Goal: Find specific page/section: Find specific page/section

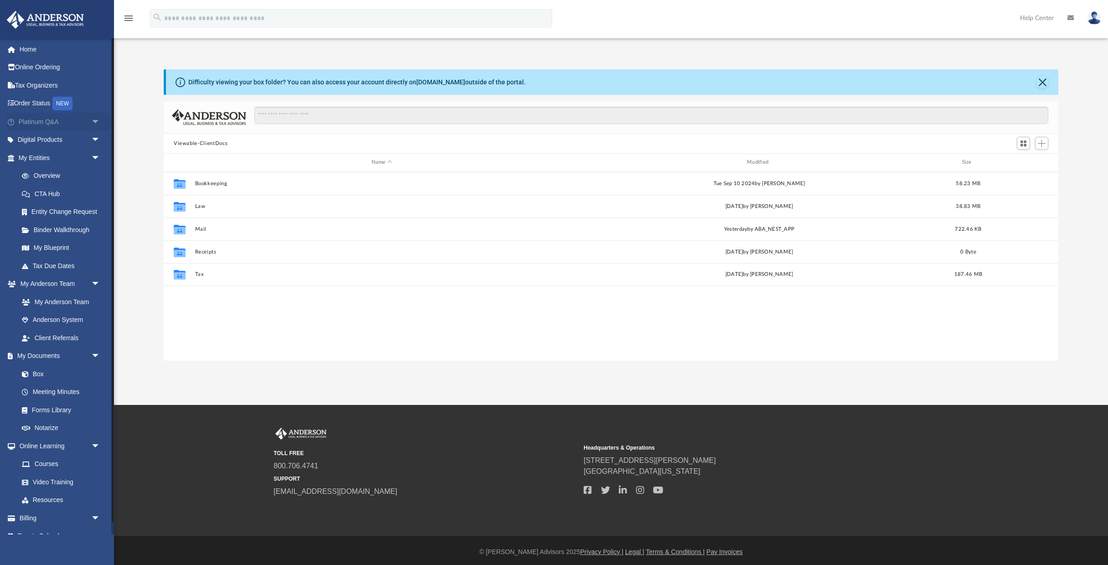
scroll to position [207, 895]
click at [46, 143] on link "Digital Products arrow_drop_down" at bounding box center [60, 140] width 108 height 18
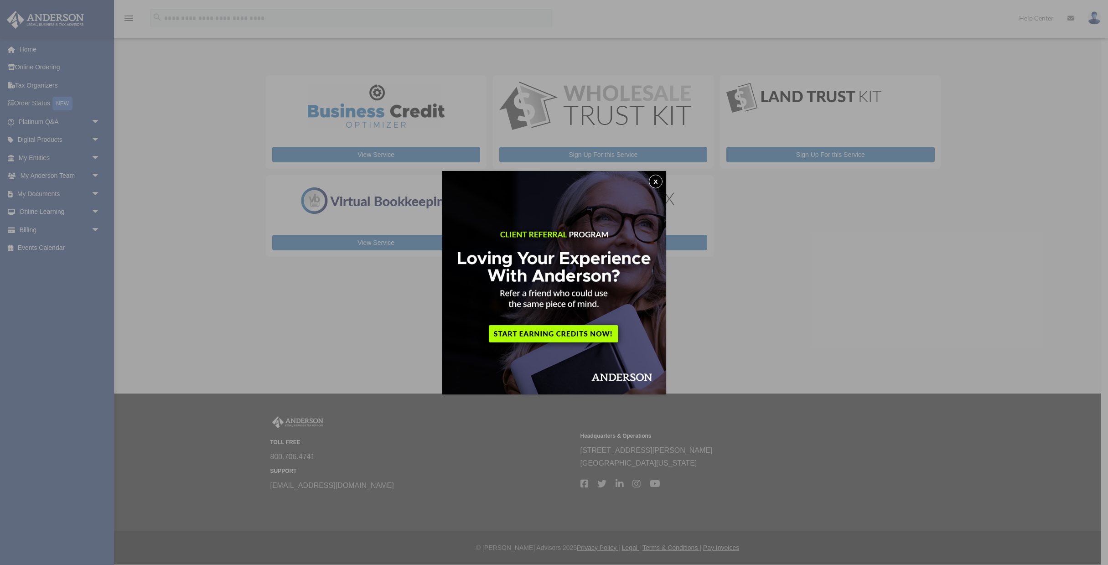
click at [657, 185] on button "x" at bounding box center [656, 182] width 14 height 14
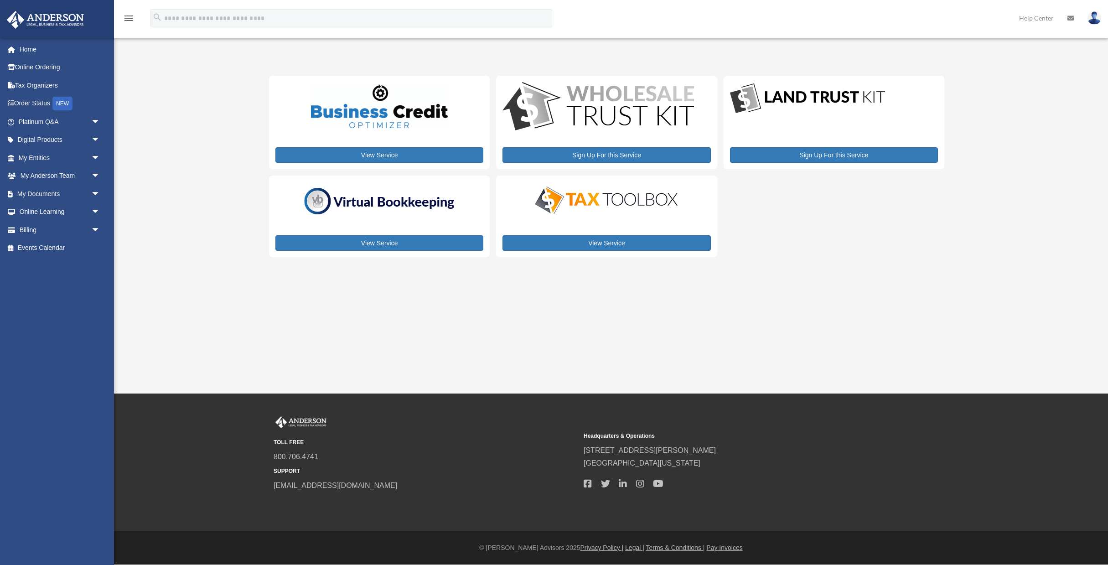
click at [628, 203] on img at bounding box center [607, 200] width 160 height 32
click at [616, 240] on link "View Service" at bounding box center [607, 243] width 208 height 16
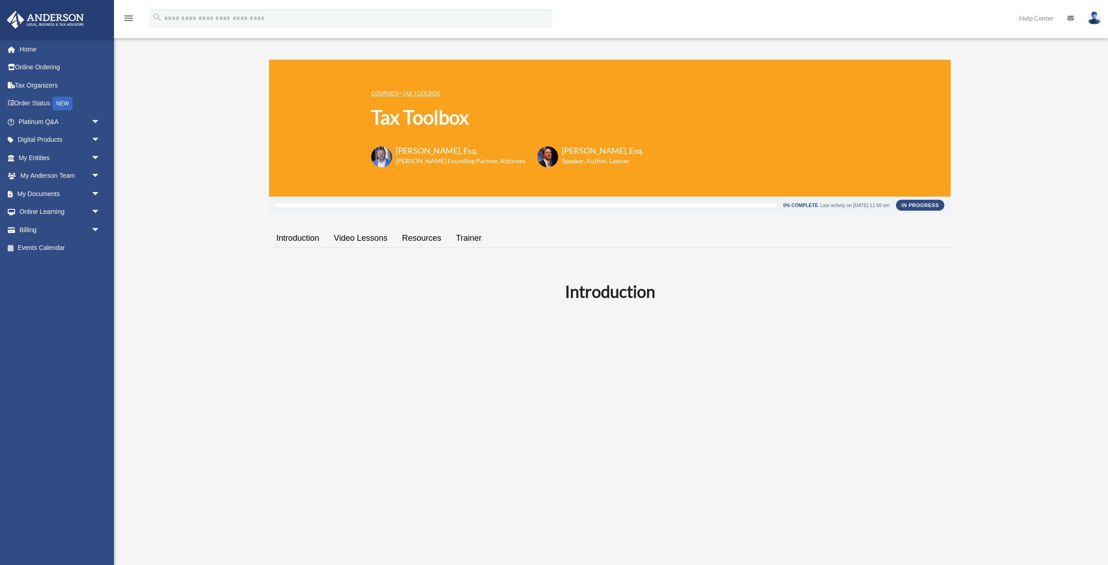
click at [424, 238] on link "Resources" at bounding box center [422, 238] width 54 height 26
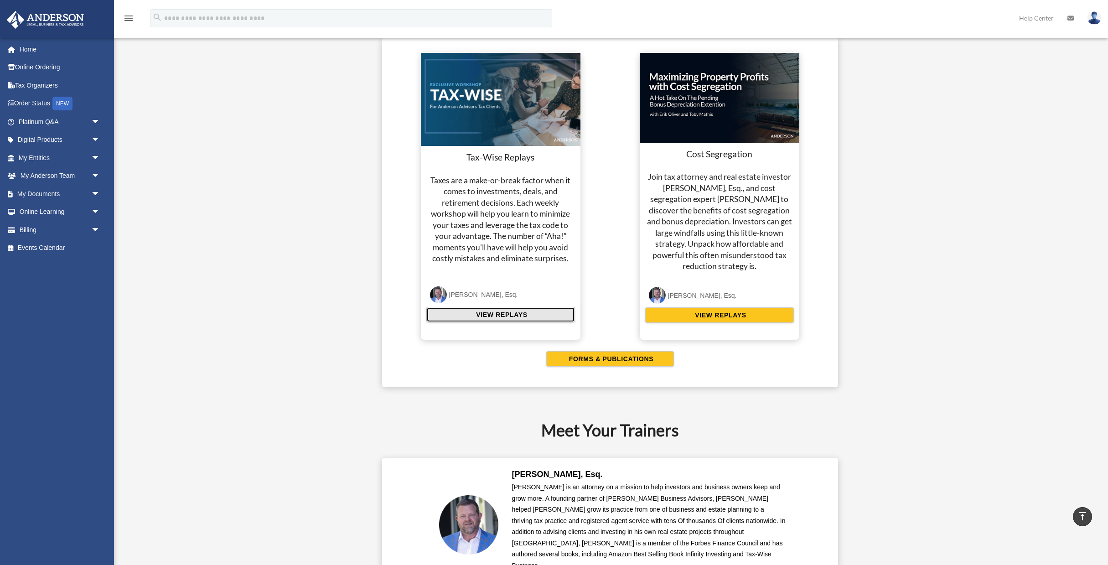
click at [517, 316] on span "VIEW REPLAYS" at bounding box center [500, 314] width 54 height 9
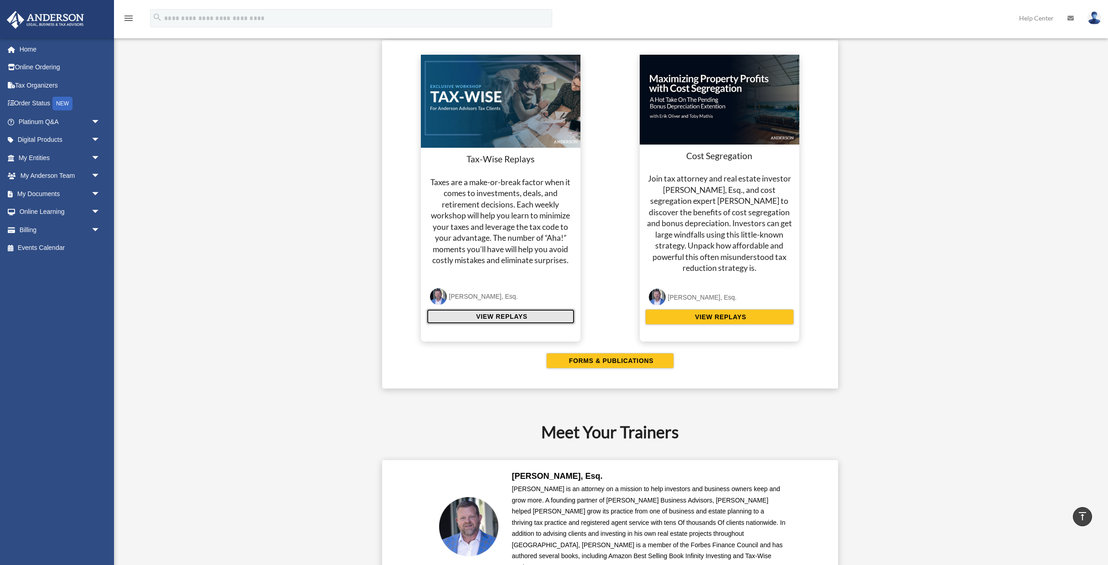
scroll to position [1699, 0]
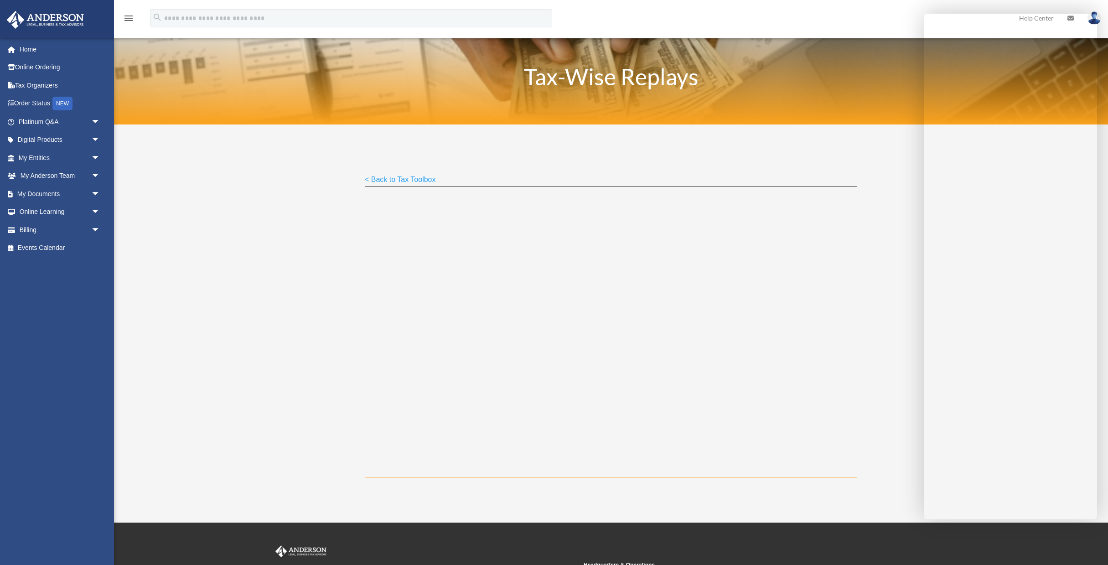
scroll to position [0, 0]
click at [93, 194] on span "arrow_drop_down" at bounding box center [100, 194] width 18 height 19
click at [37, 208] on link "Box" at bounding box center [63, 212] width 101 height 18
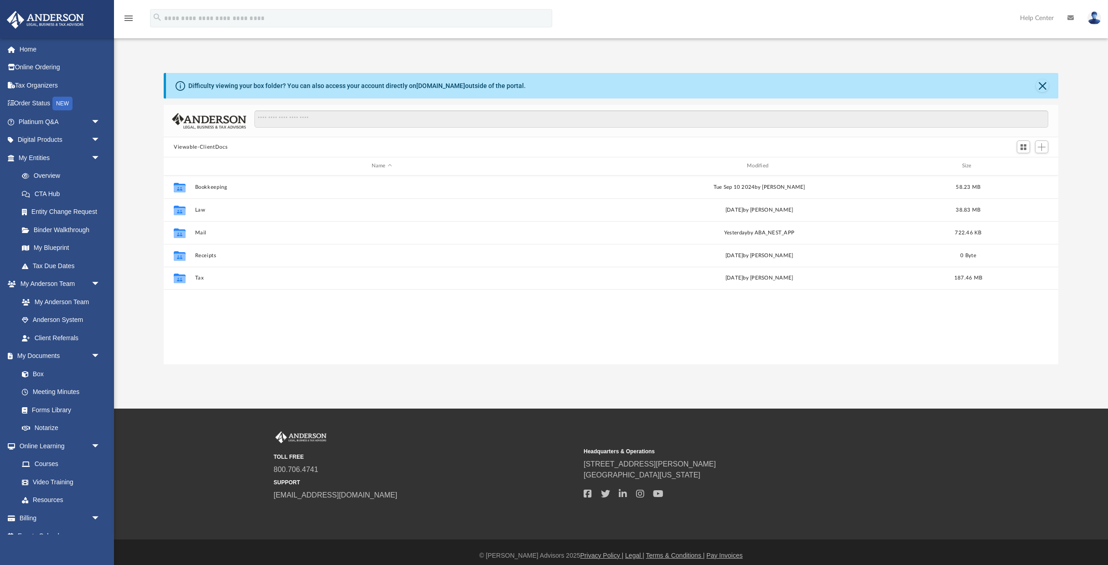
scroll to position [207, 895]
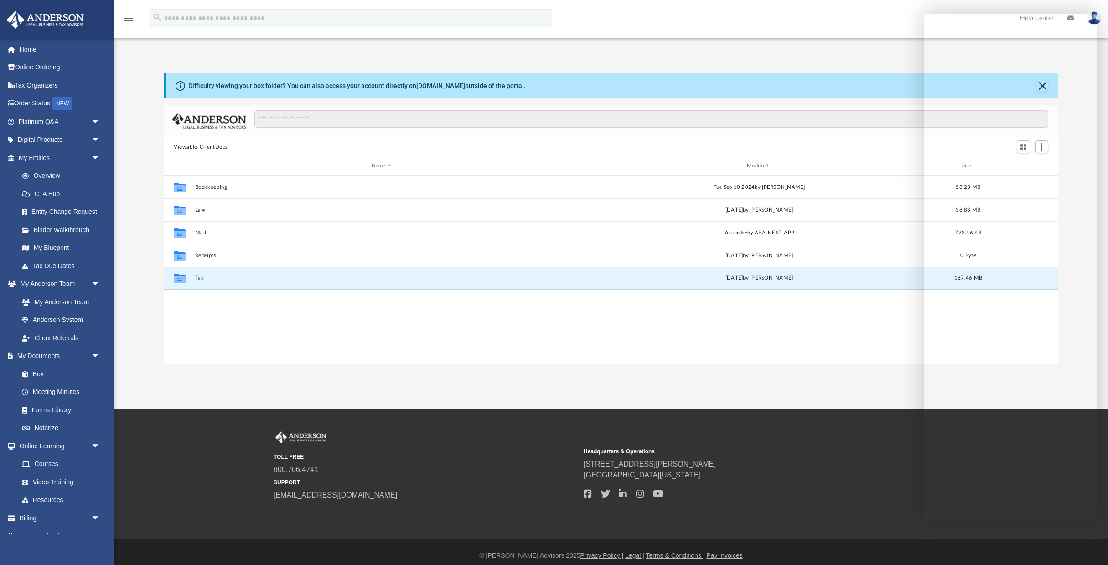
click at [196, 277] on button "Tax" at bounding box center [382, 278] width 374 height 6
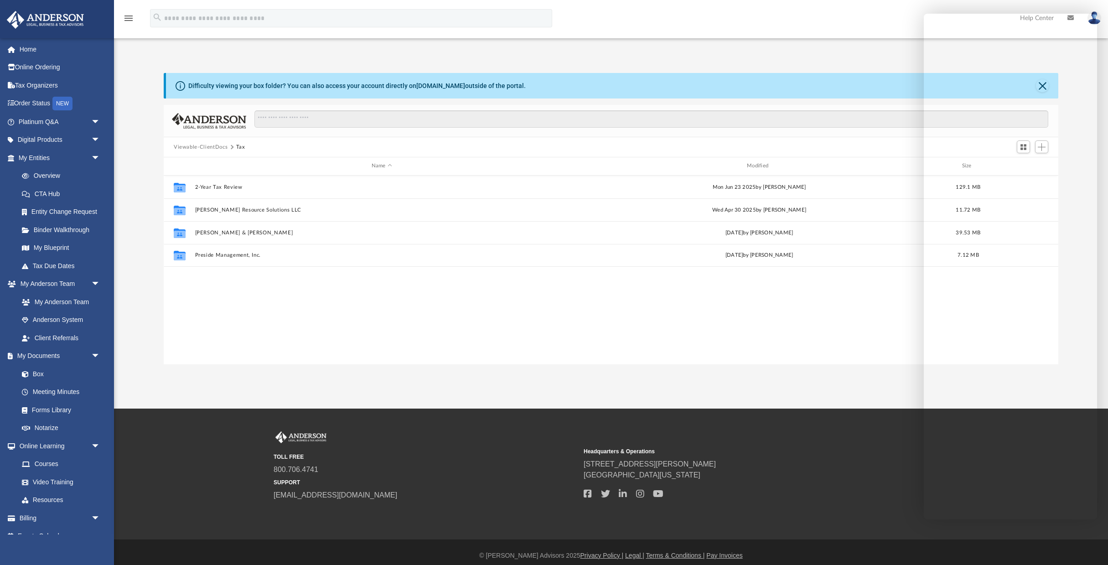
click at [208, 146] on button "Viewable-ClientDocs" at bounding box center [201, 147] width 54 height 8
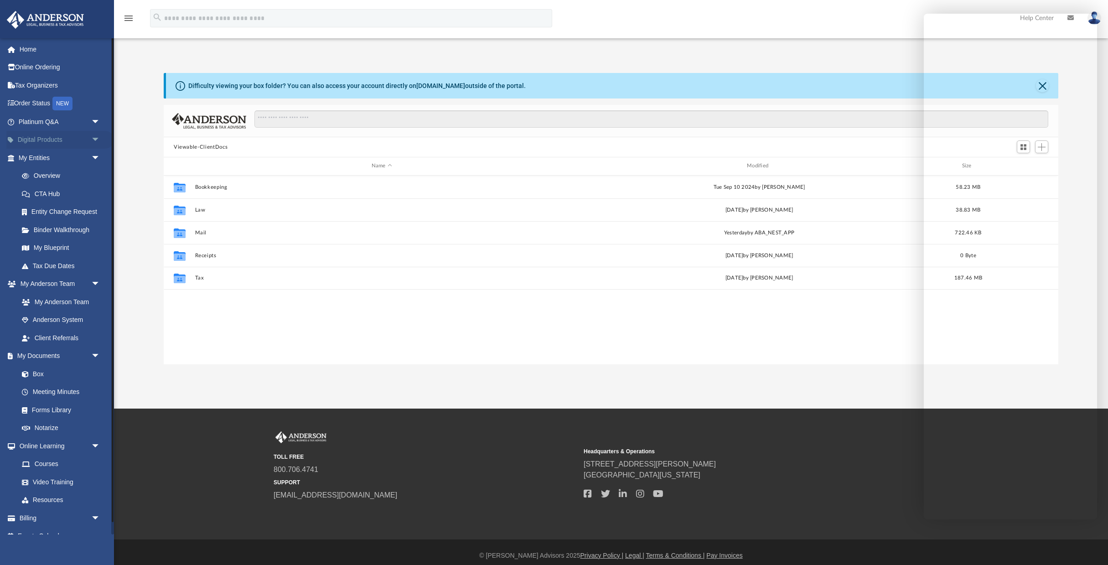
click at [93, 143] on span "arrow_drop_down" at bounding box center [100, 140] width 18 height 19
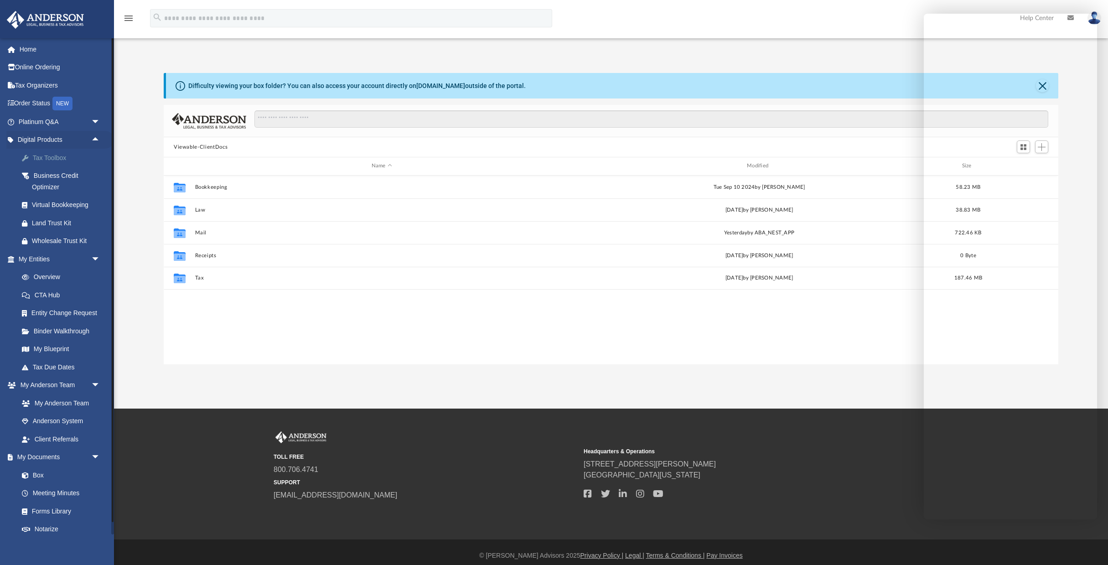
click at [60, 154] on div "Tax Toolbox" at bounding box center [67, 157] width 71 height 11
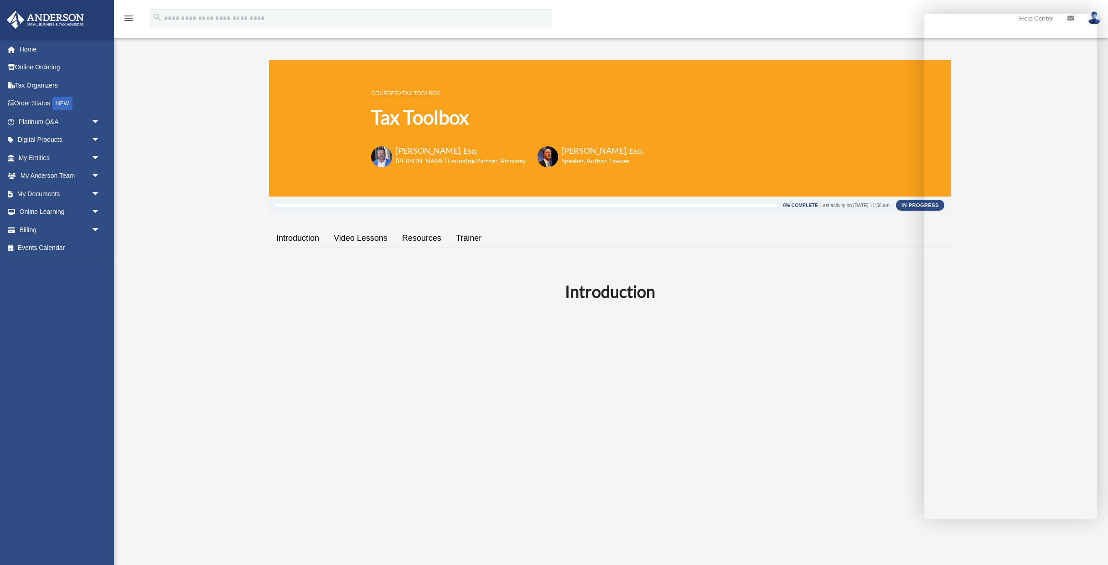
click at [421, 238] on link "Resources" at bounding box center [422, 238] width 54 height 26
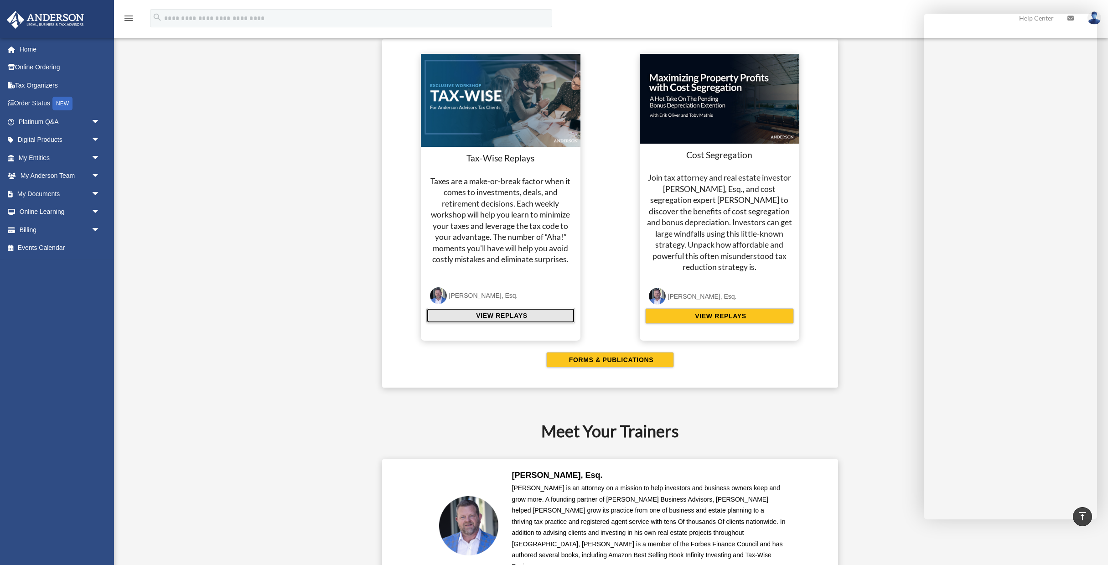
click at [502, 317] on span "VIEW REPLAYS" at bounding box center [500, 315] width 54 height 9
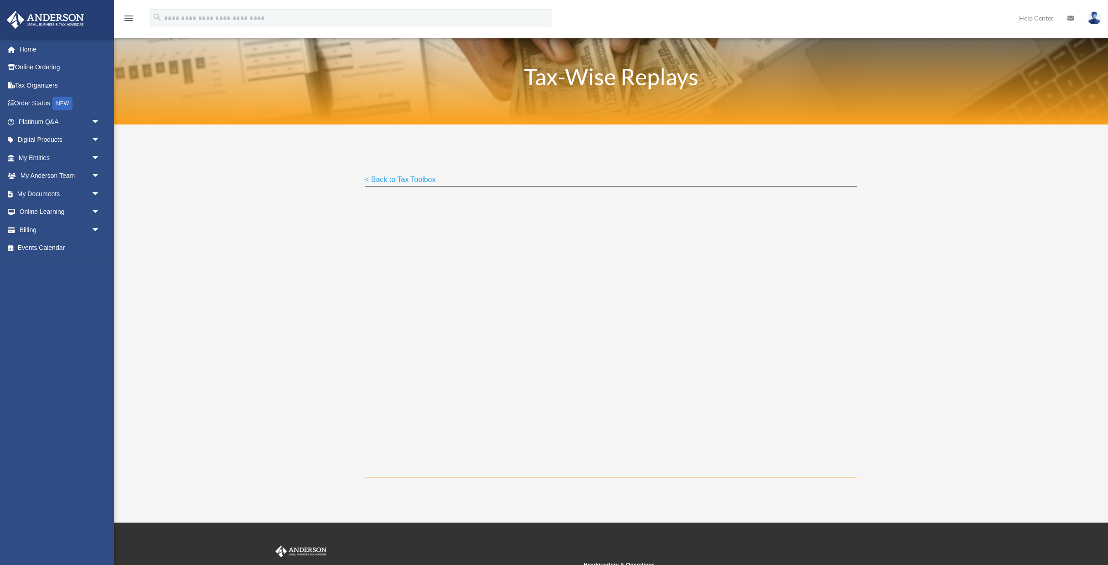
scroll to position [129, 0]
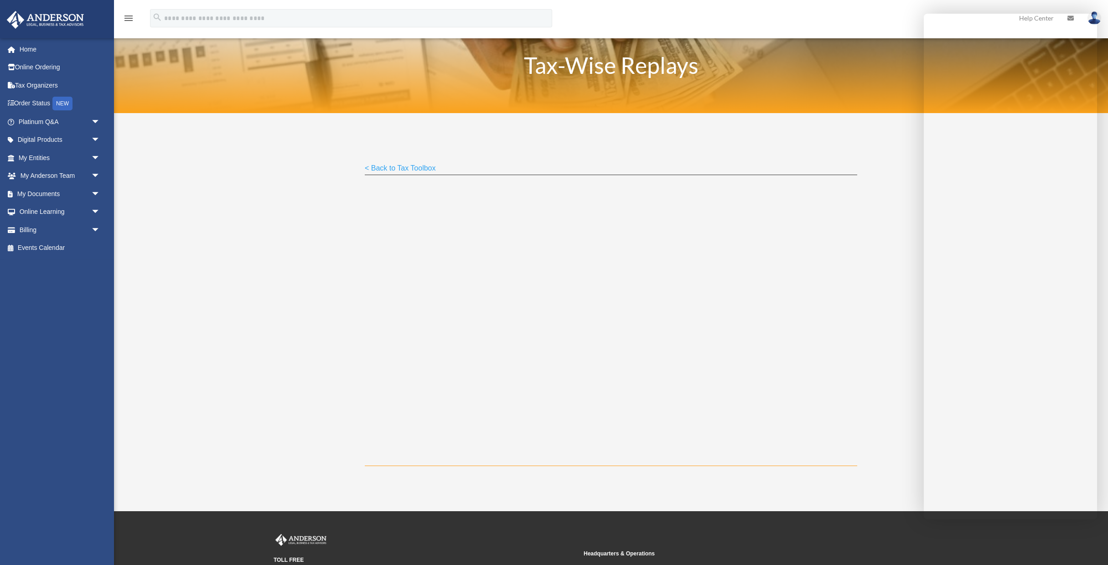
scroll to position [8, 0]
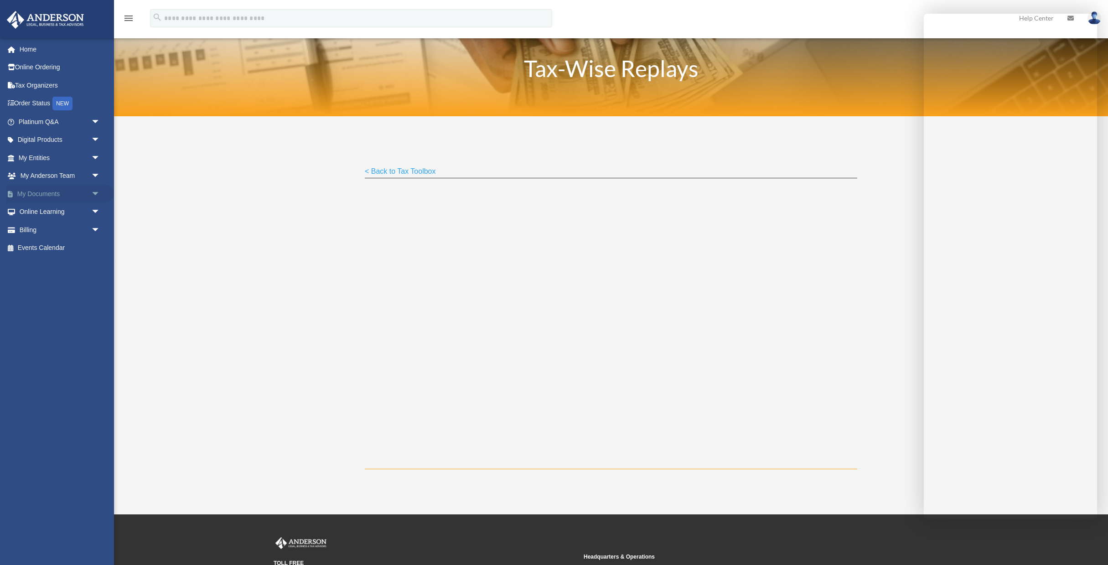
click at [91, 194] on span "arrow_drop_down" at bounding box center [100, 194] width 18 height 19
click at [43, 209] on link "Box" at bounding box center [63, 212] width 101 height 18
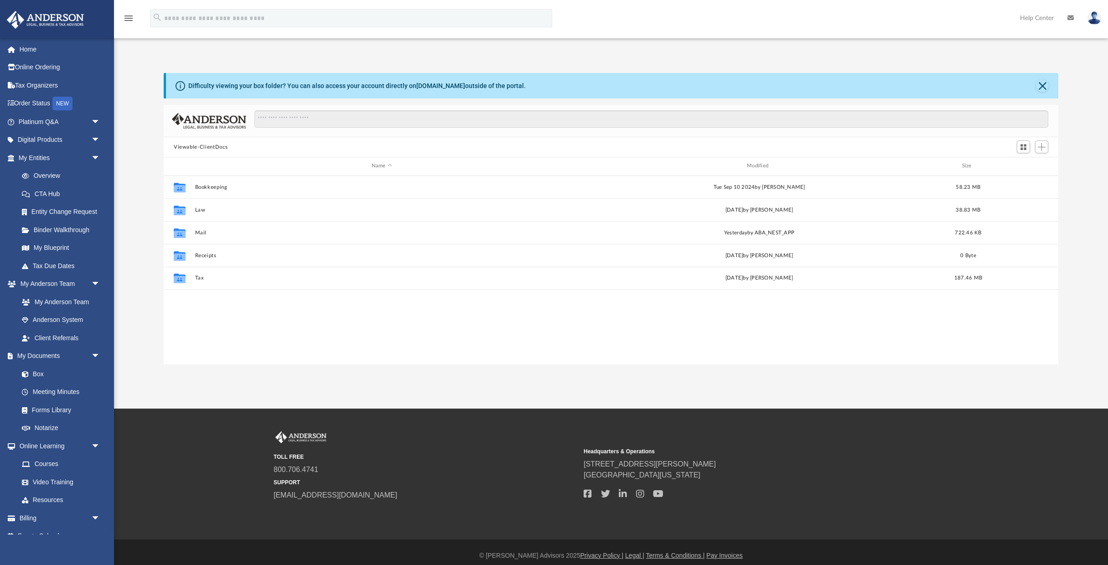
scroll to position [207, 895]
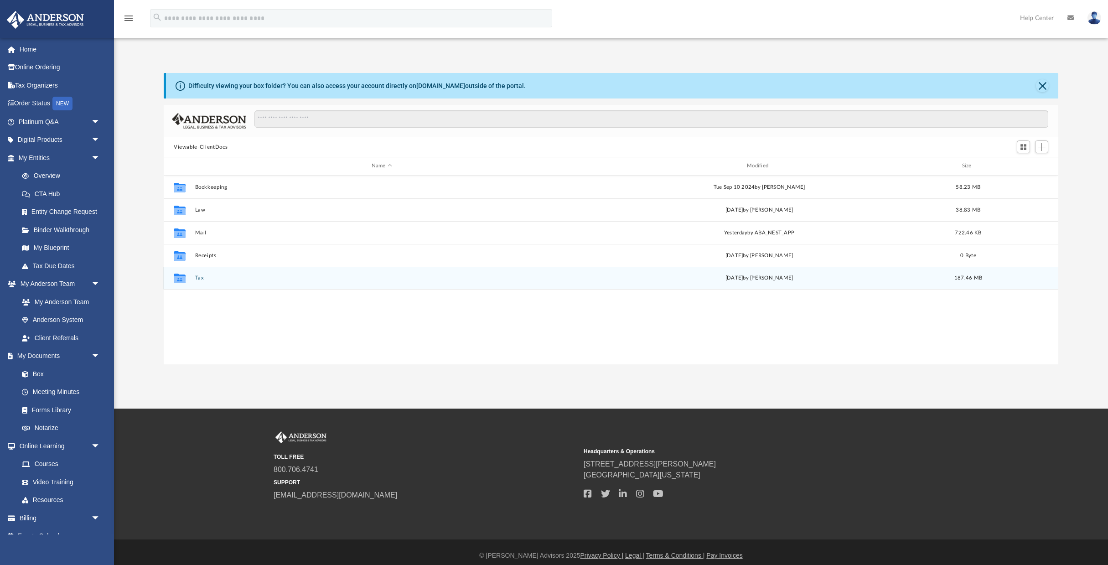
click at [204, 277] on button "Tax" at bounding box center [382, 278] width 374 height 6
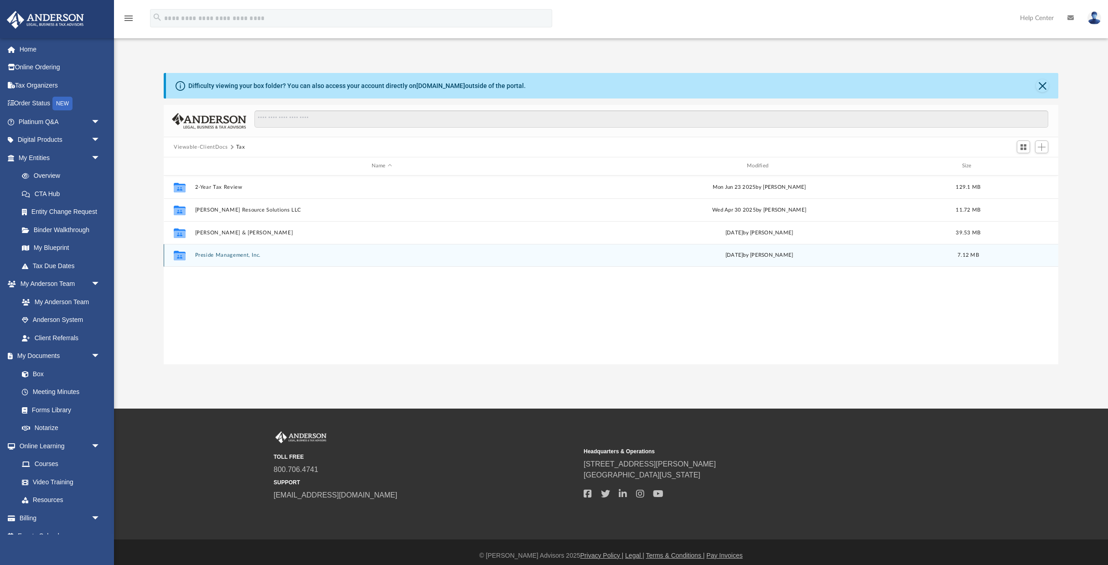
click at [210, 255] on button "Preside Management, Inc." at bounding box center [382, 255] width 374 height 6
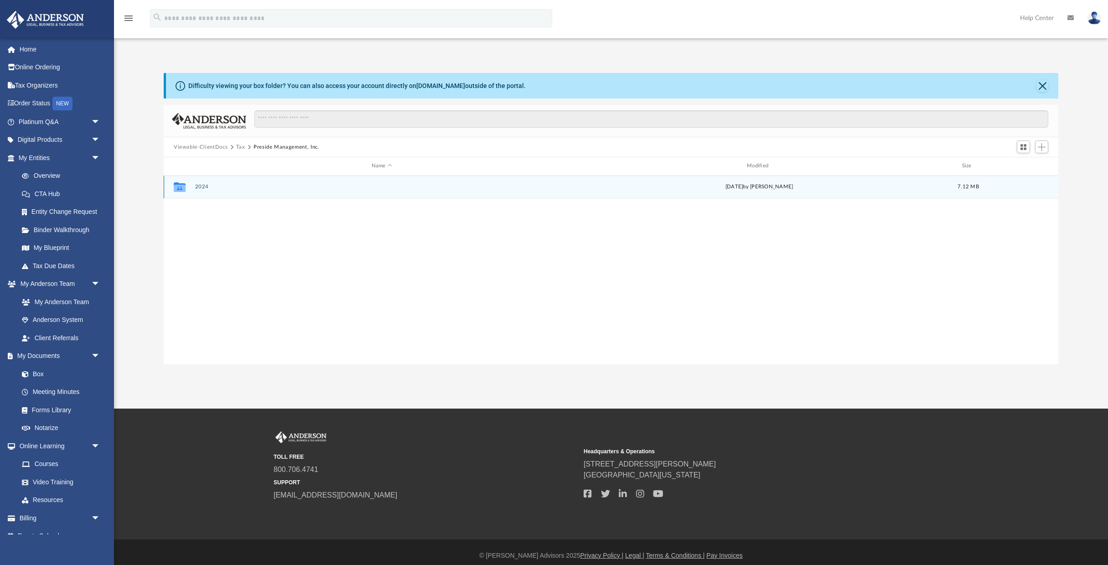
click at [191, 188] on div "Collaborated Folder 2024 [DATE] by [PERSON_NAME] 7.12 MB" at bounding box center [611, 187] width 895 height 23
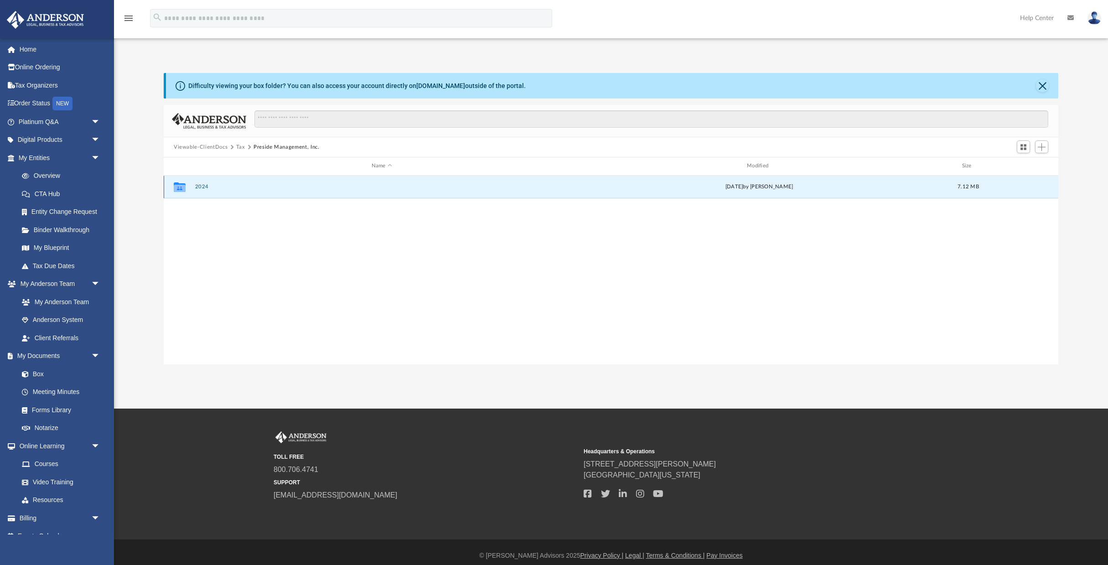
click at [195, 187] on button "2024" at bounding box center [382, 187] width 374 height 6
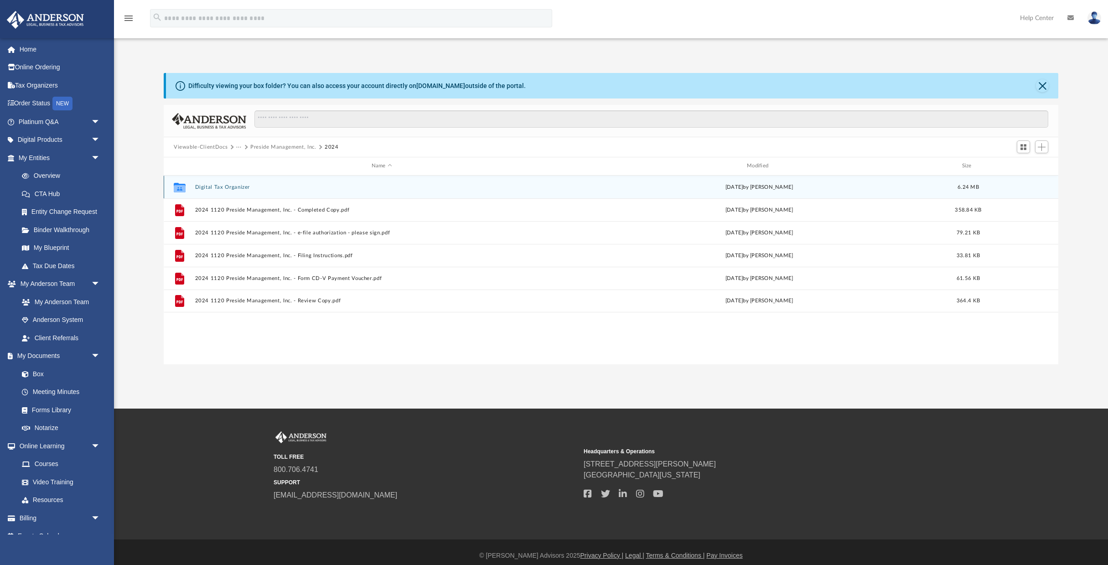
click at [214, 186] on button "Digital Tax Organizer" at bounding box center [382, 187] width 374 height 6
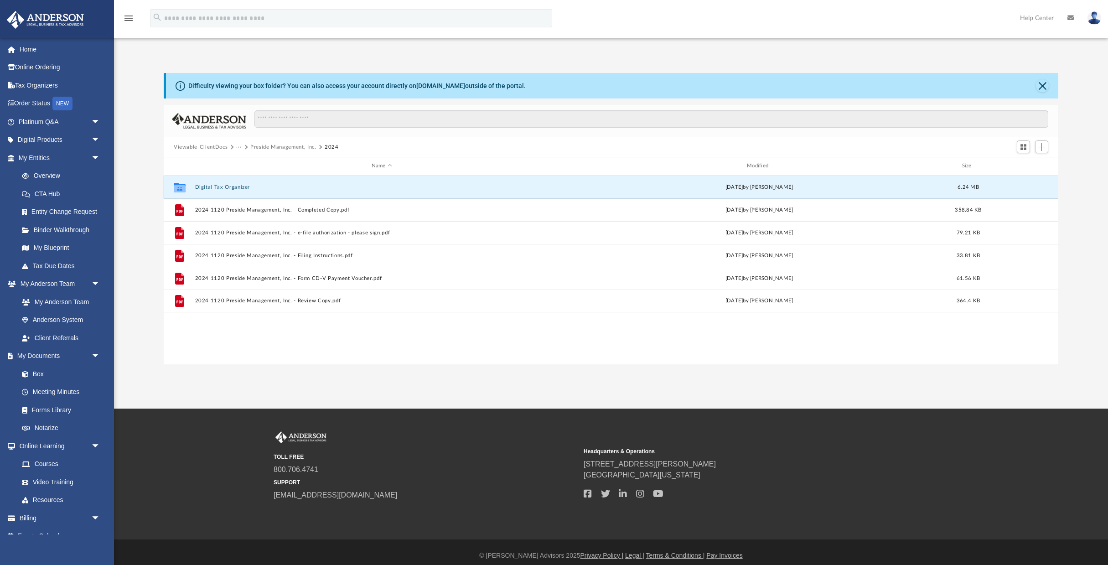
click at [214, 185] on button "Digital Tax Organizer" at bounding box center [382, 187] width 374 height 6
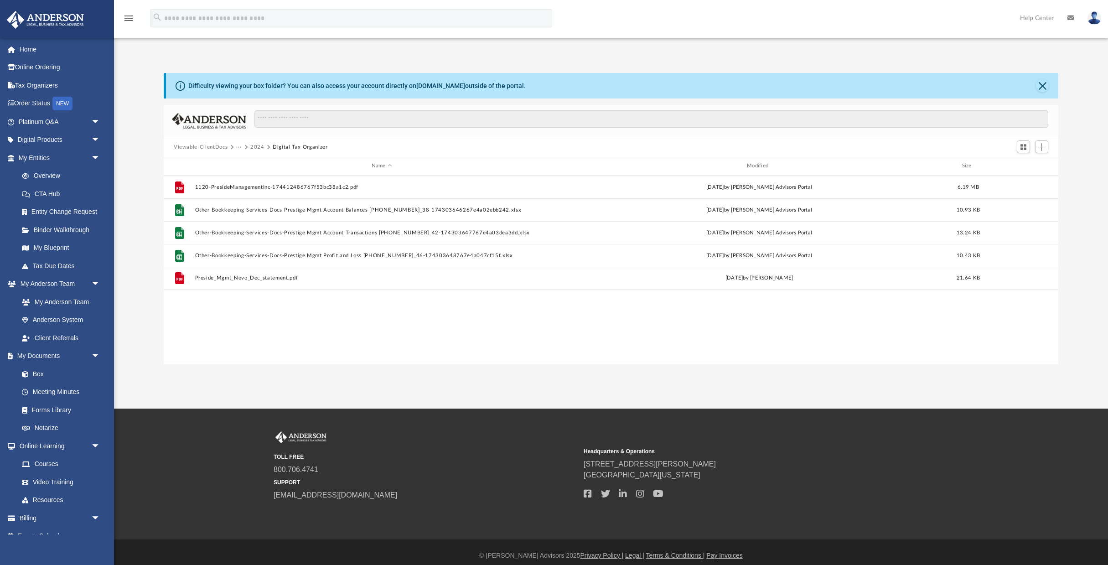
click at [237, 147] on button "···" at bounding box center [239, 147] width 6 height 8
click at [215, 146] on button "Viewable-ClientDocs" at bounding box center [201, 147] width 54 height 8
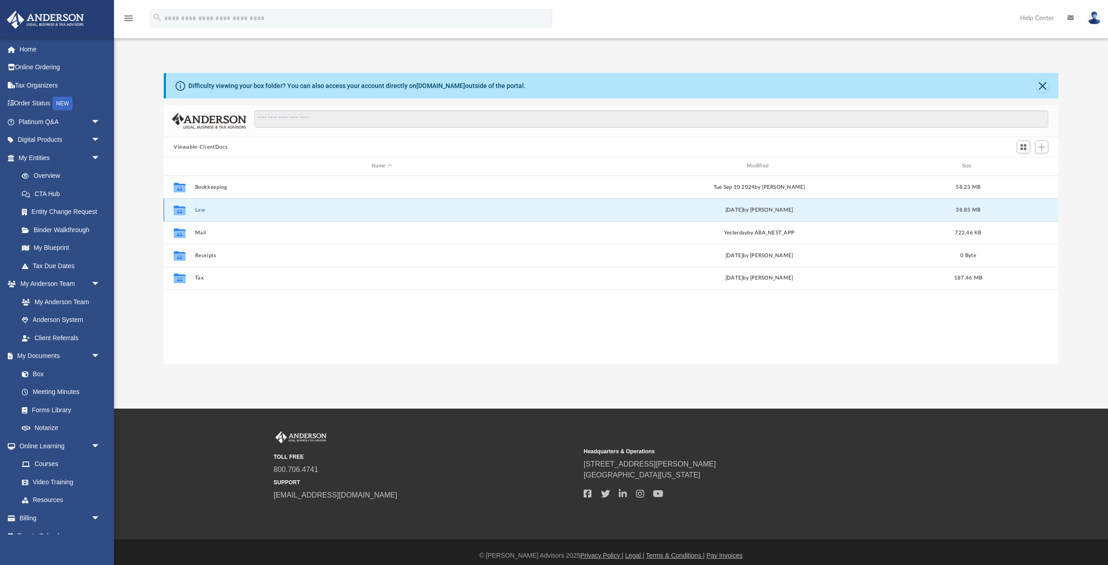
click at [196, 208] on button "Law" at bounding box center [382, 210] width 374 height 6
click at [196, 209] on button "Law" at bounding box center [382, 210] width 374 height 6
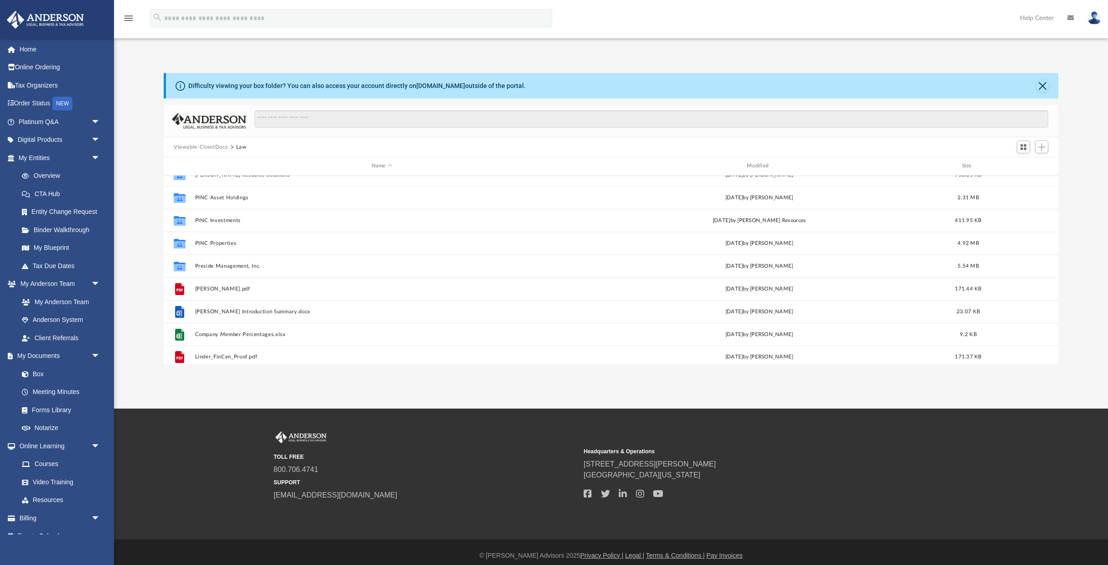
scroll to position [104, 0]
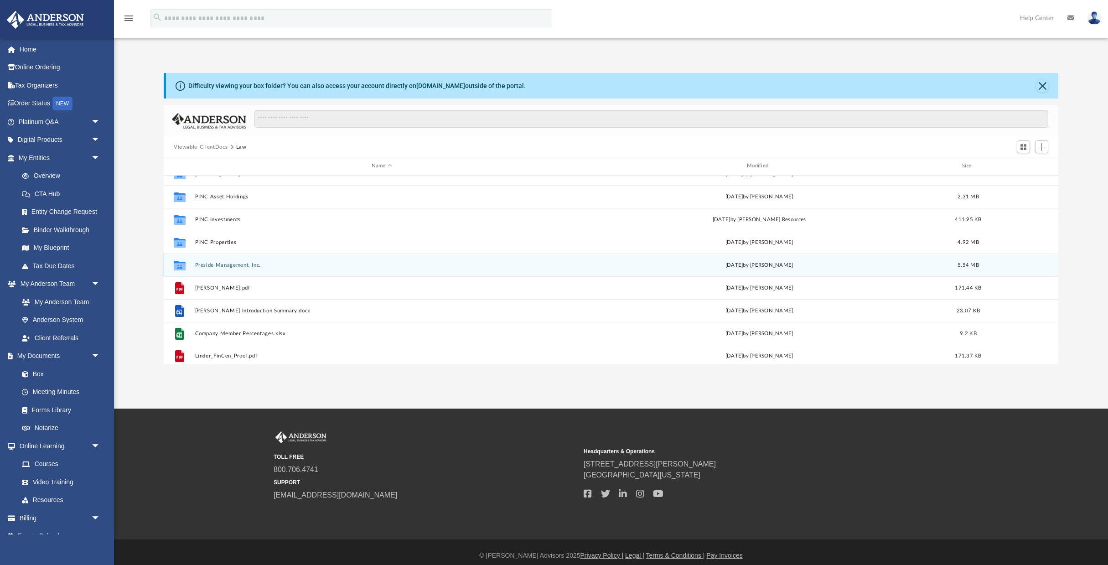
click at [230, 266] on button "Preside Management, Inc." at bounding box center [382, 265] width 374 height 6
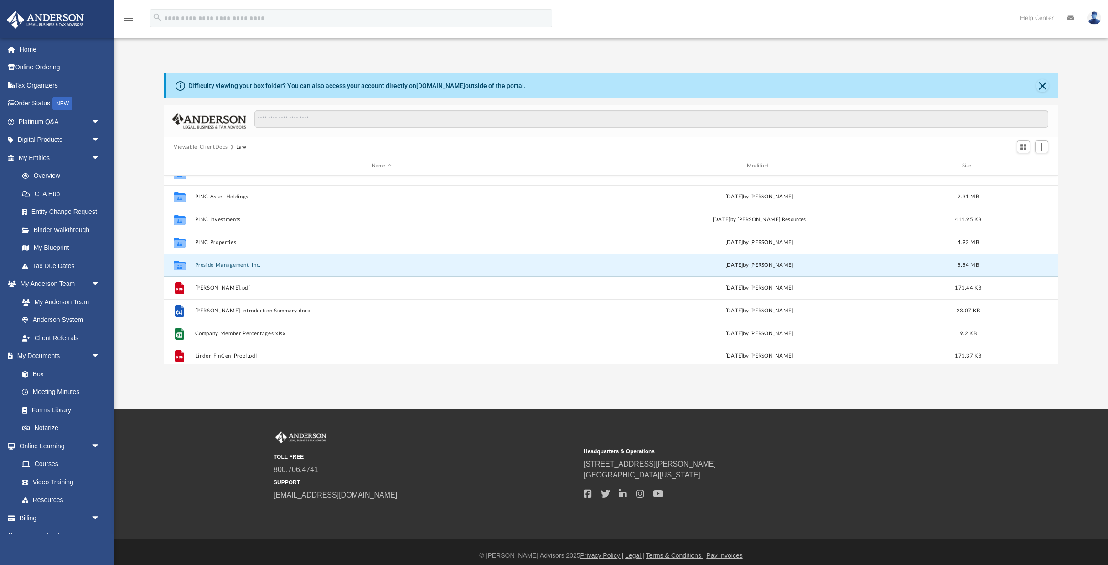
click at [229, 266] on button "Preside Management, Inc." at bounding box center [382, 265] width 374 height 6
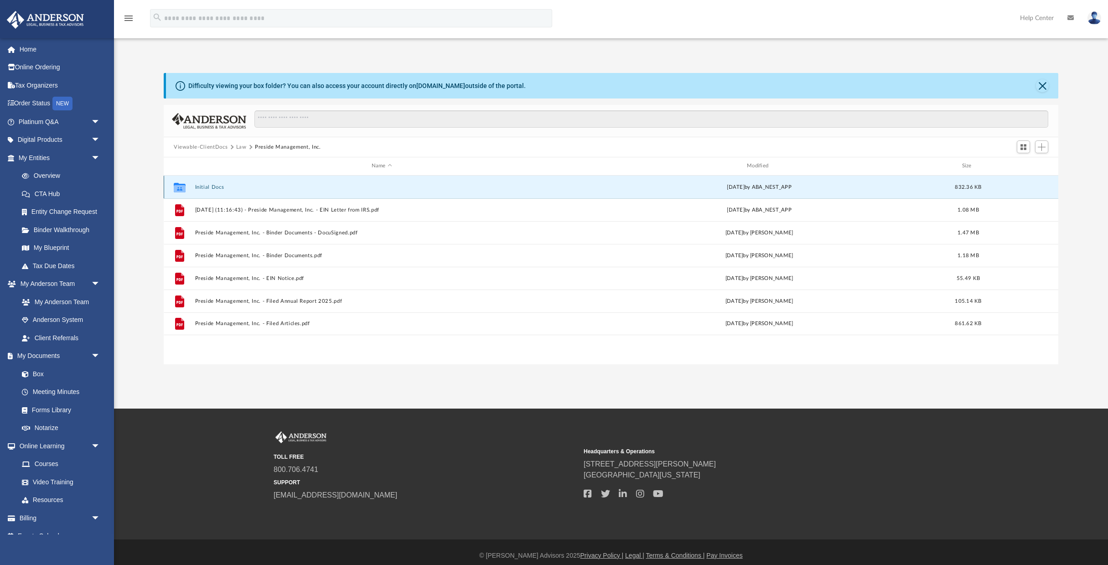
click at [200, 186] on button "Initial Docs" at bounding box center [382, 187] width 374 height 6
